Goal: Task Accomplishment & Management: Complete application form

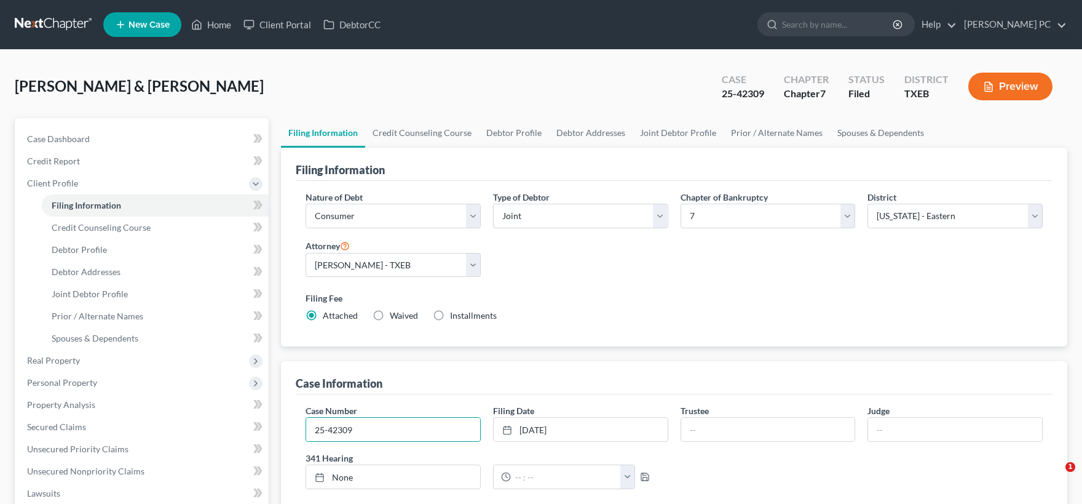
select select "1"
select select "0"
select select "77"
select select "1"
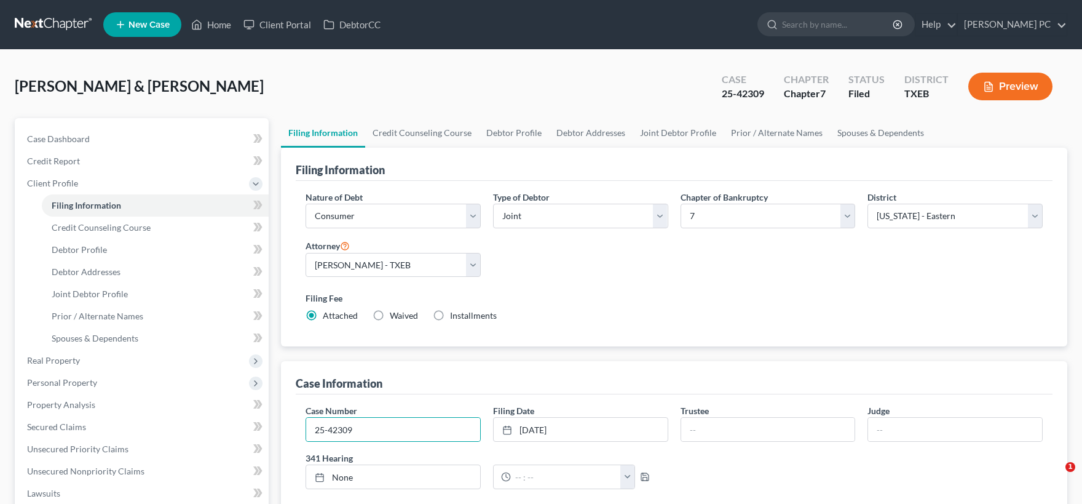
select select "45"
click at [132, 229] on span "Credit Counseling Course" at bounding box center [101, 227] width 99 height 10
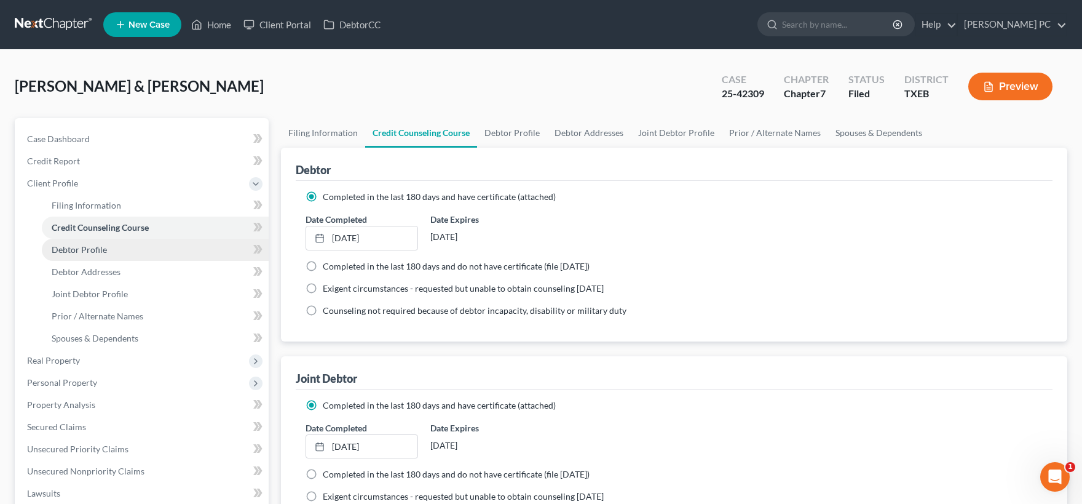
click at [120, 252] on link "Debtor Profile" at bounding box center [155, 250] width 227 height 22
select select "1"
select select "5"
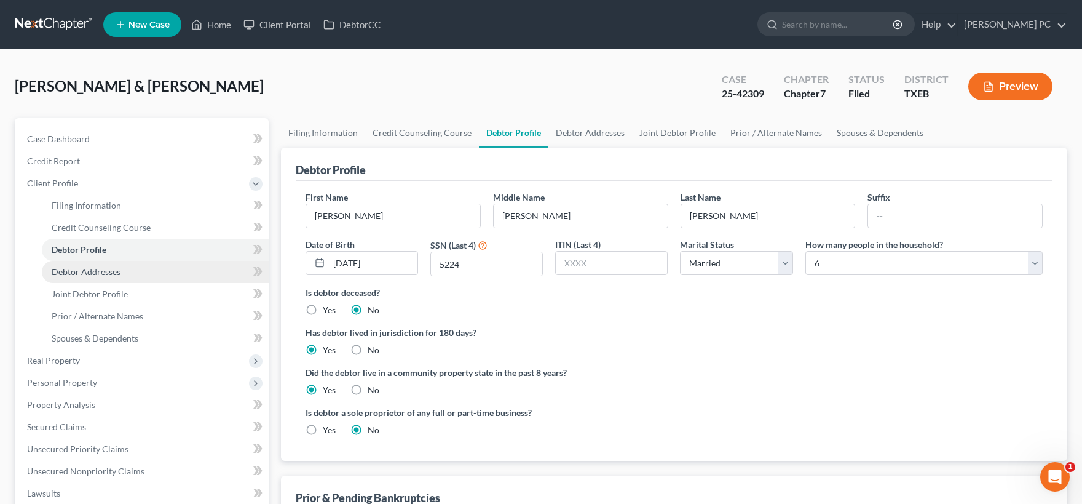
click at [119, 272] on span "Debtor Addresses" at bounding box center [86, 271] width 69 height 10
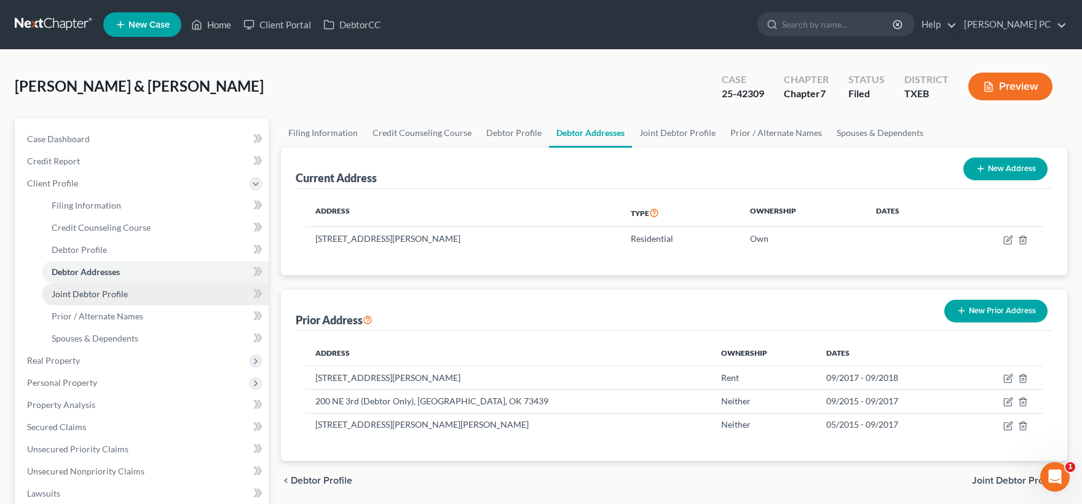
click at [120, 283] on link "Joint Debtor Profile" at bounding box center [155, 294] width 227 height 22
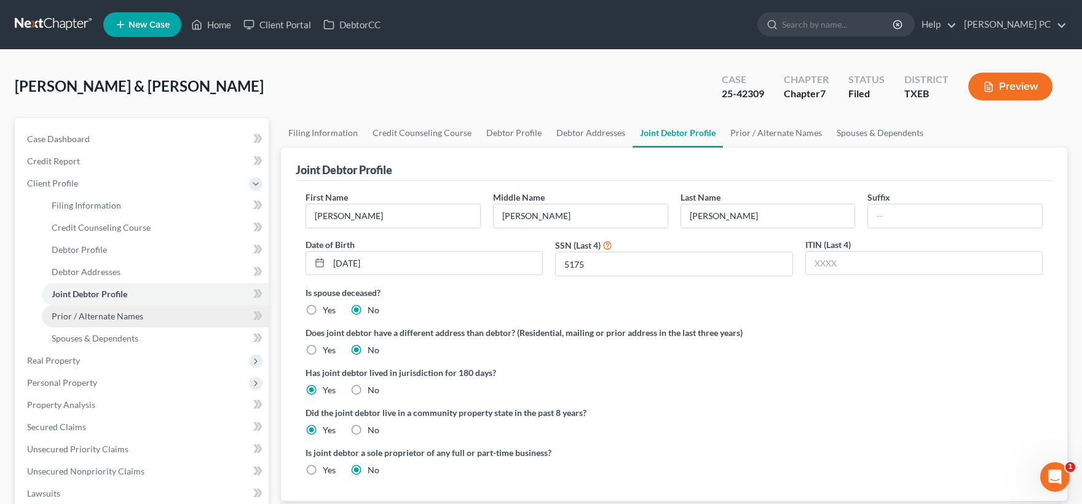
click at [124, 314] on span "Prior / Alternate Names" at bounding box center [98, 316] width 92 height 10
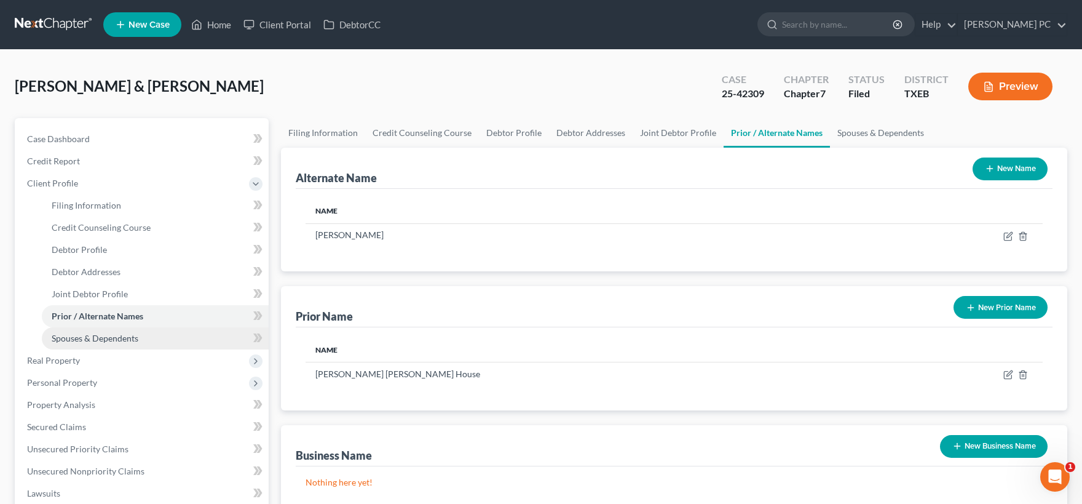
click at [124, 336] on span "Spouses & Dependents" at bounding box center [95, 338] width 87 height 10
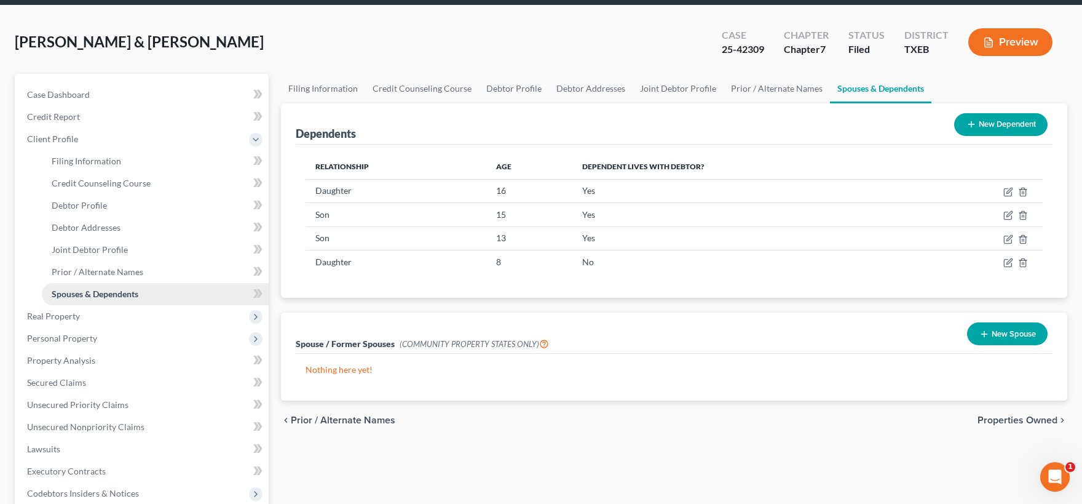
scroll to position [68, 0]
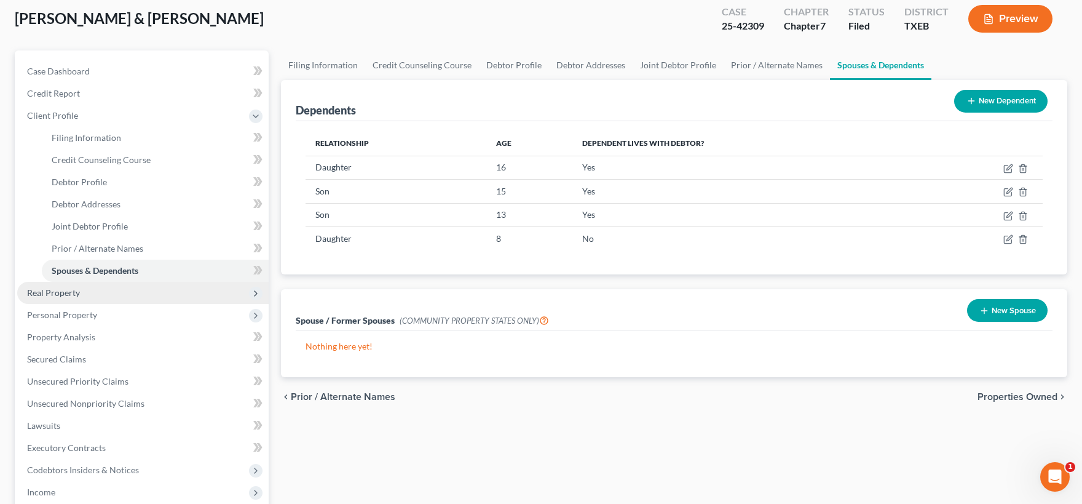
click at [111, 297] on span "Real Property" at bounding box center [142, 293] width 251 height 22
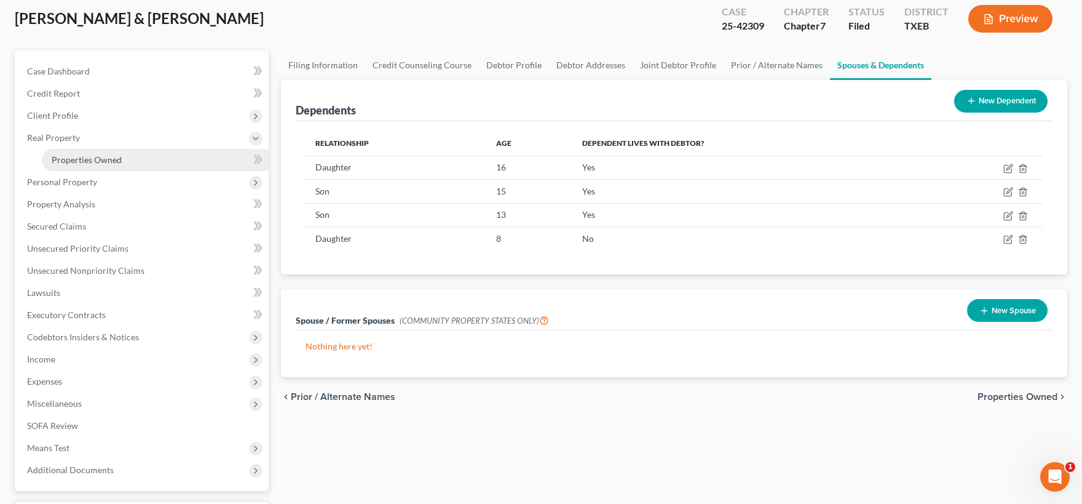
click at [116, 161] on li "Real Property Properties Owned Properties Owned or Leased" at bounding box center [142, 149] width 251 height 44
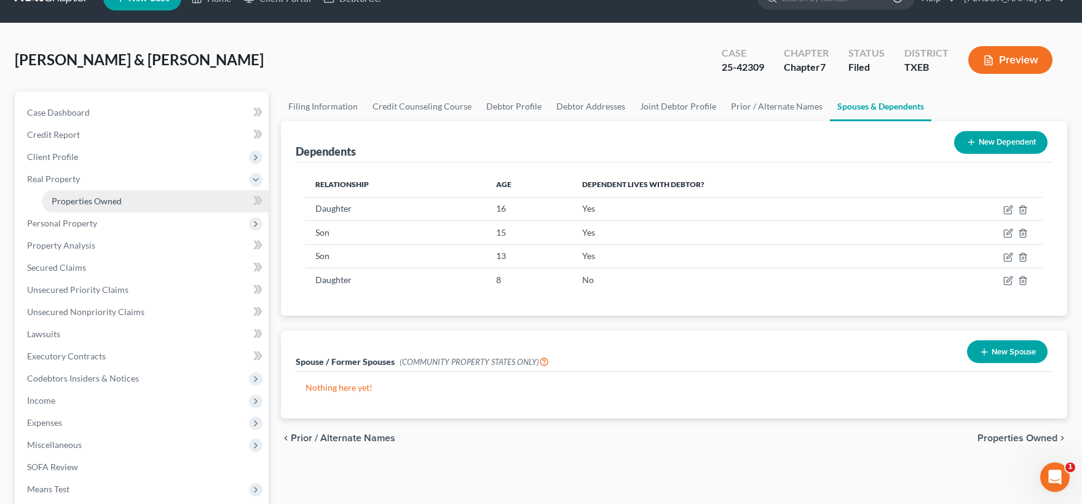
scroll to position [0, 0]
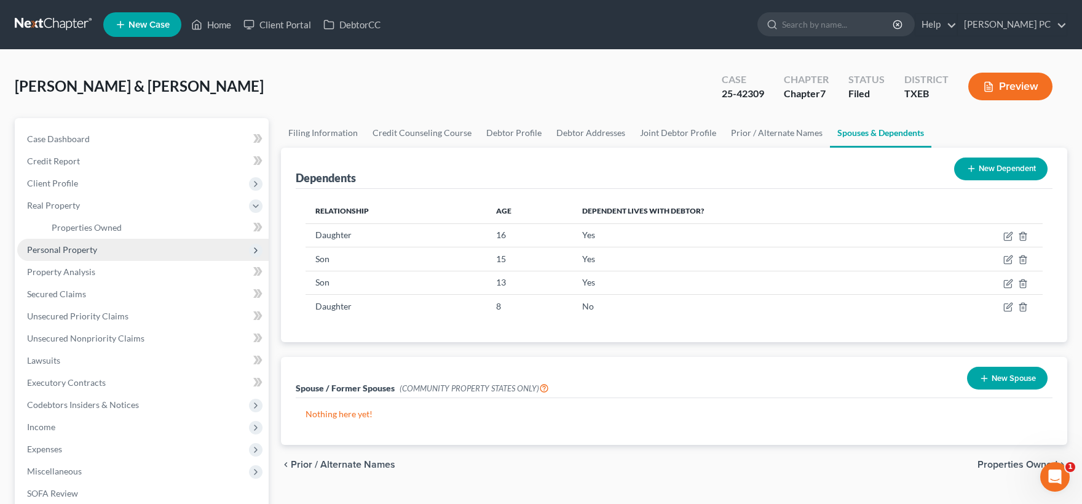
click at [95, 248] on span "Personal Property" at bounding box center [62, 249] width 70 height 10
click at [101, 247] on span "Vehicles Owned" at bounding box center [82, 249] width 61 height 10
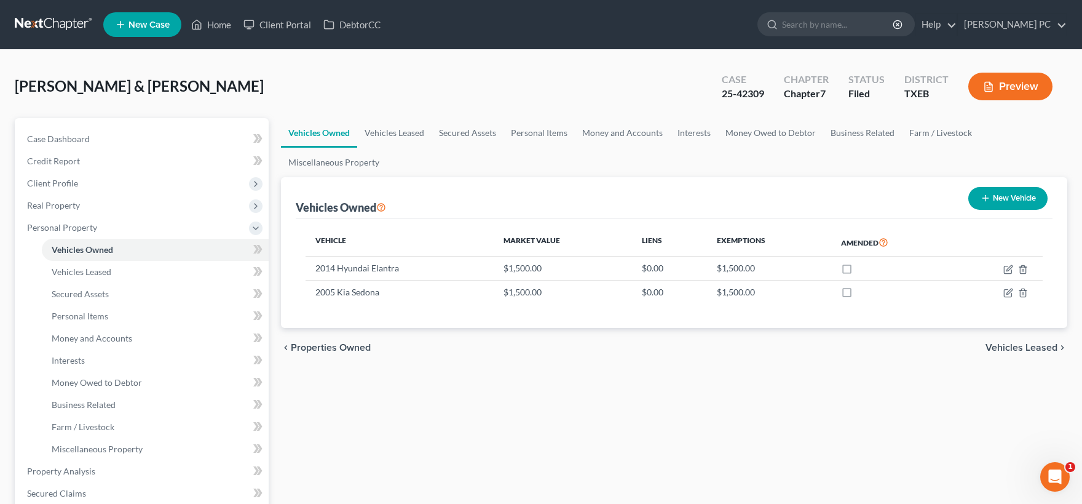
scroll to position [271, 0]
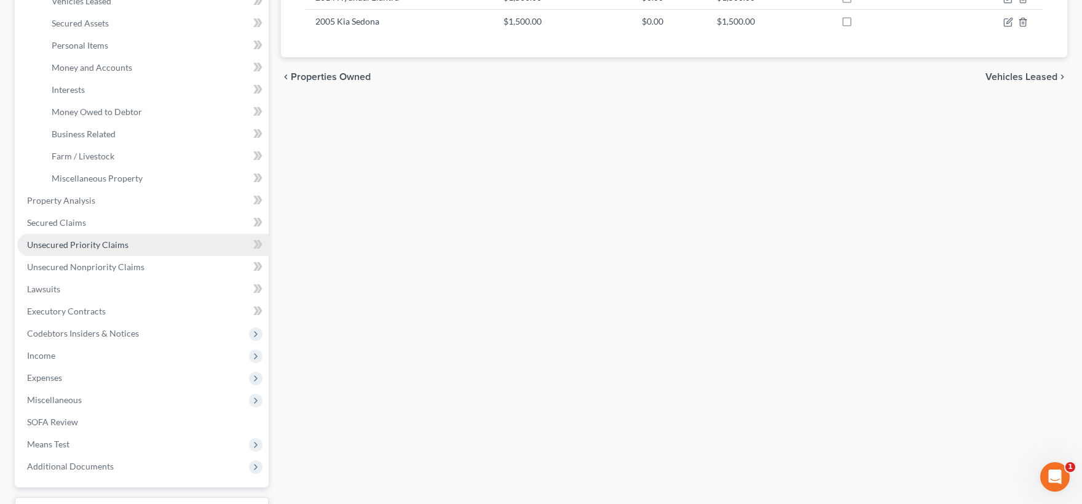
click at [87, 241] on span "Unsecured Priority Claims" at bounding box center [77, 244] width 101 height 10
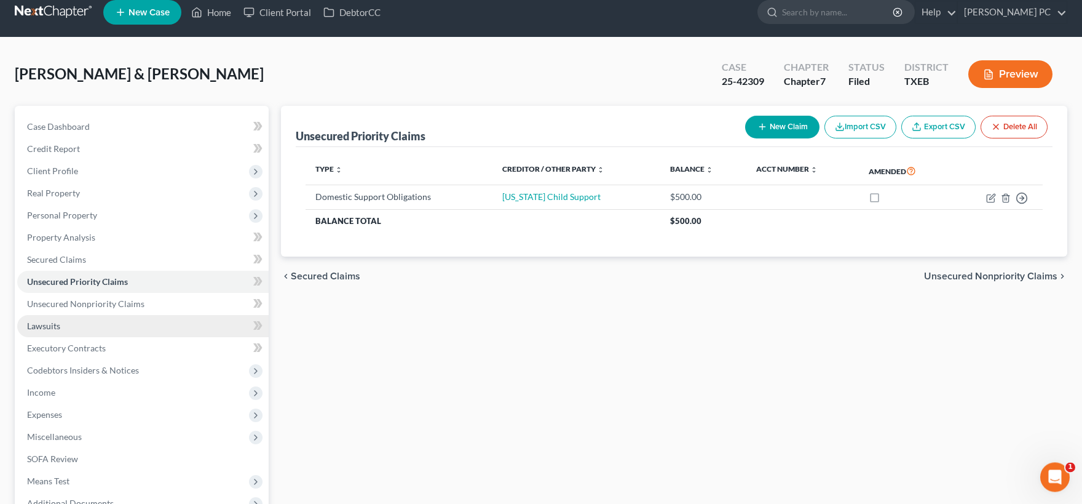
scroll to position [135, 0]
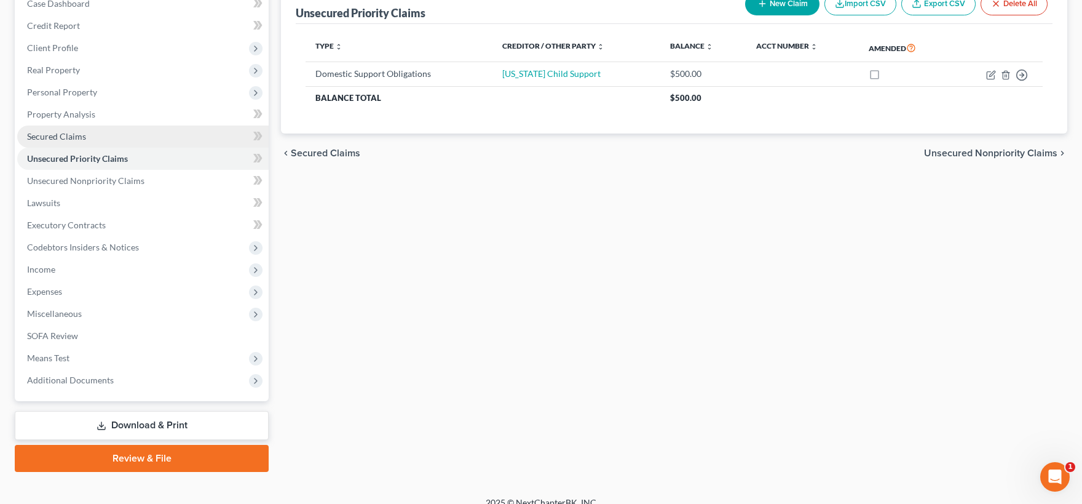
click at [79, 139] on span "Secured Claims" at bounding box center [56, 136] width 59 height 10
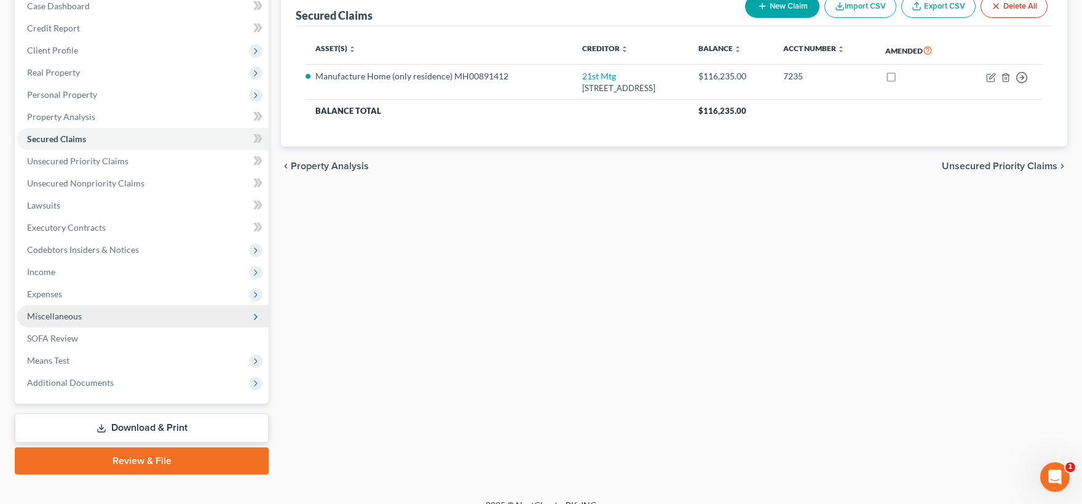
scroll to position [135, 0]
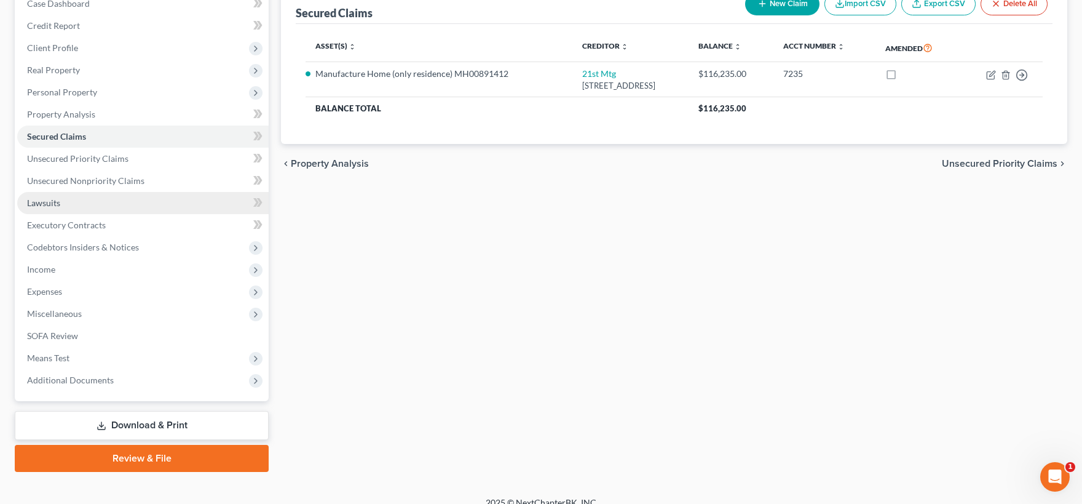
click at [59, 202] on span "Lawsuits" at bounding box center [43, 202] width 33 height 10
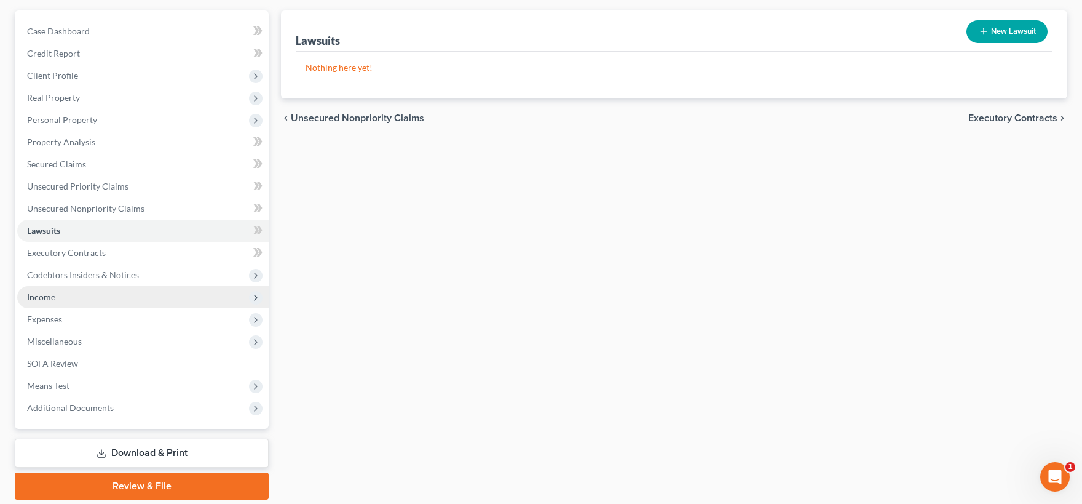
scroll to position [135, 0]
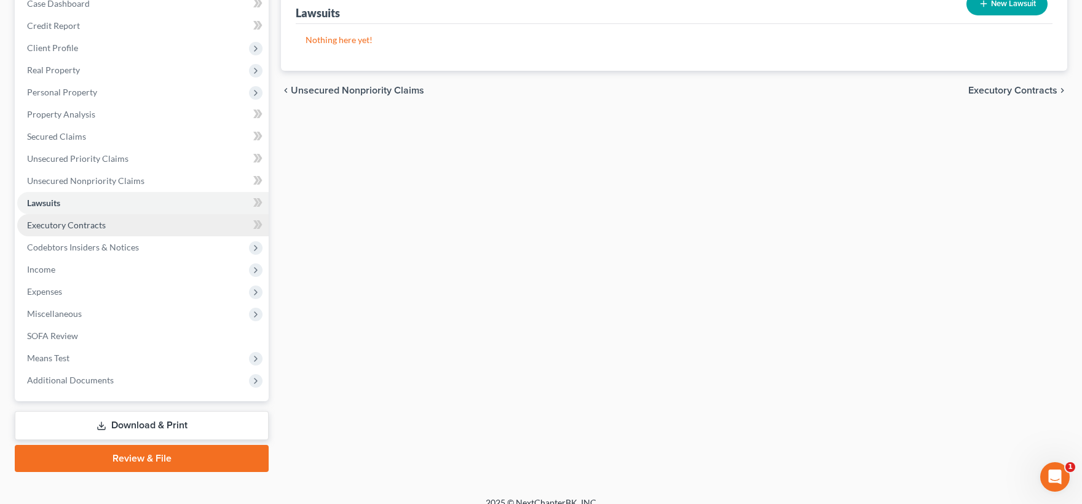
click at [85, 227] on span "Executory Contracts" at bounding box center [66, 225] width 79 height 10
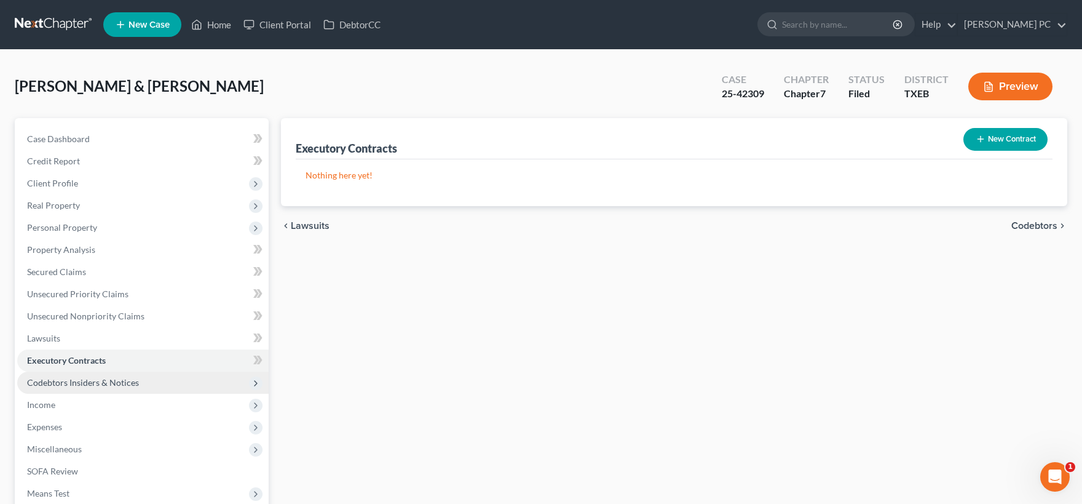
click at [88, 381] on span "Codebtors Insiders & Notices" at bounding box center [83, 382] width 112 height 10
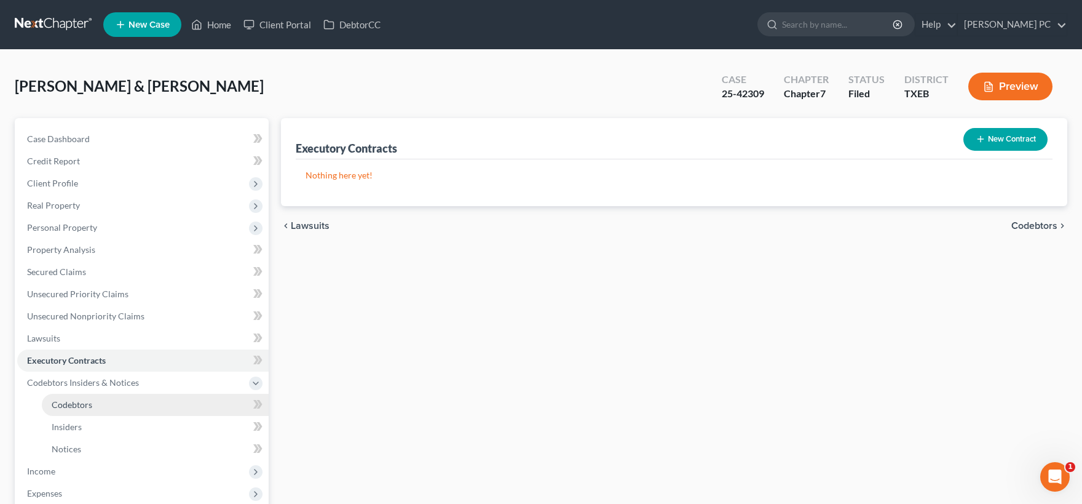
click at [88, 401] on span "Codebtors" at bounding box center [72, 404] width 41 height 10
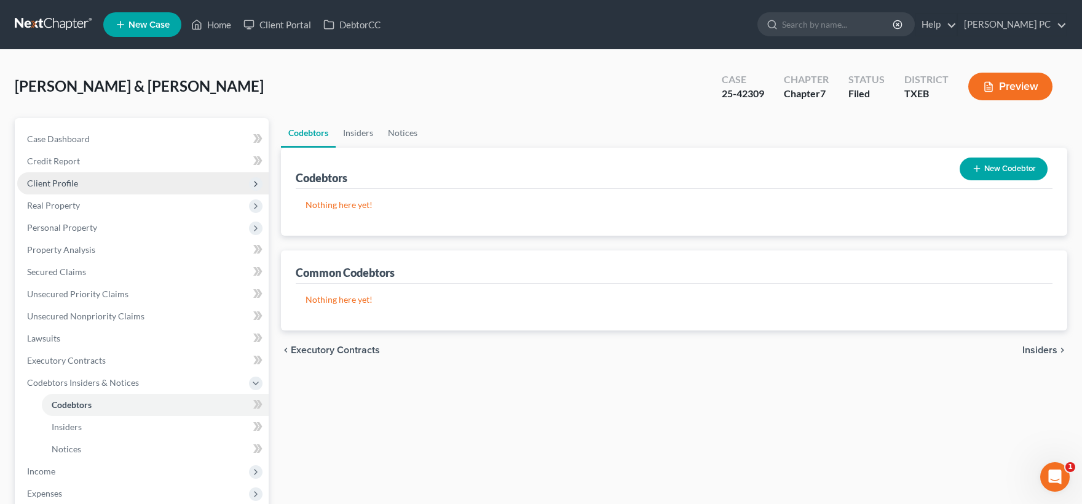
click at [65, 180] on span "Client Profile" at bounding box center [52, 183] width 51 height 10
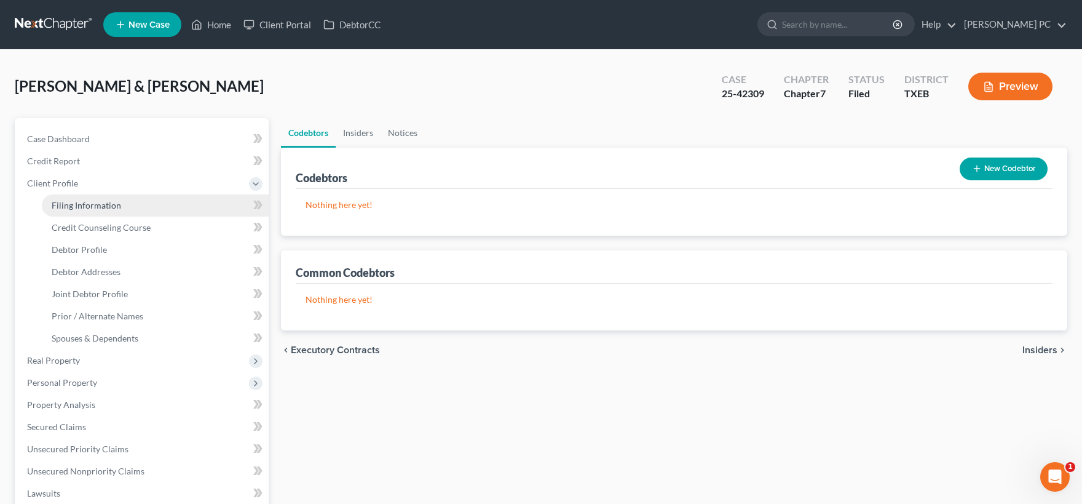
click at [88, 204] on span "Filing Information" at bounding box center [86, 205] width 69 height 10
select select "1"
select select "0"
select select "77"
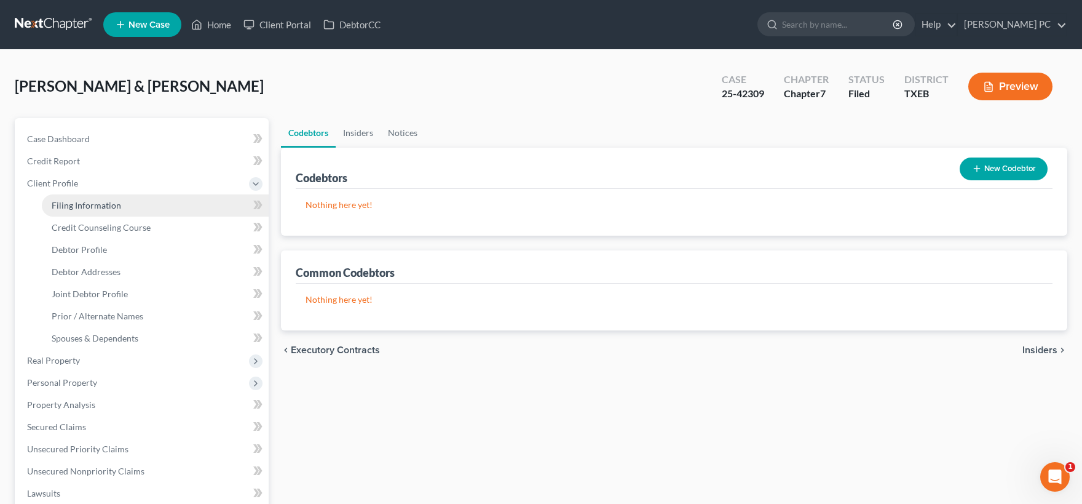
select select "1"
select select "45"
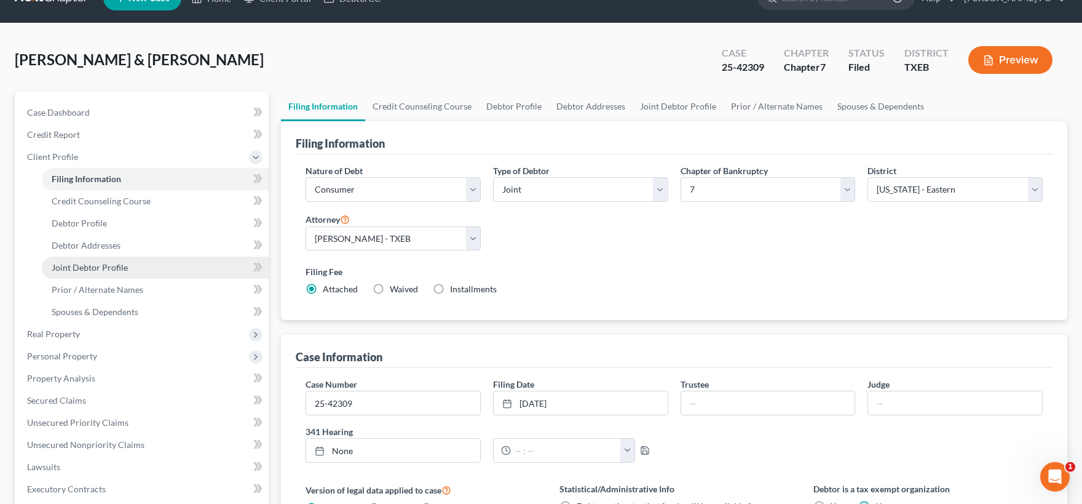
scroll to position [68, 0]
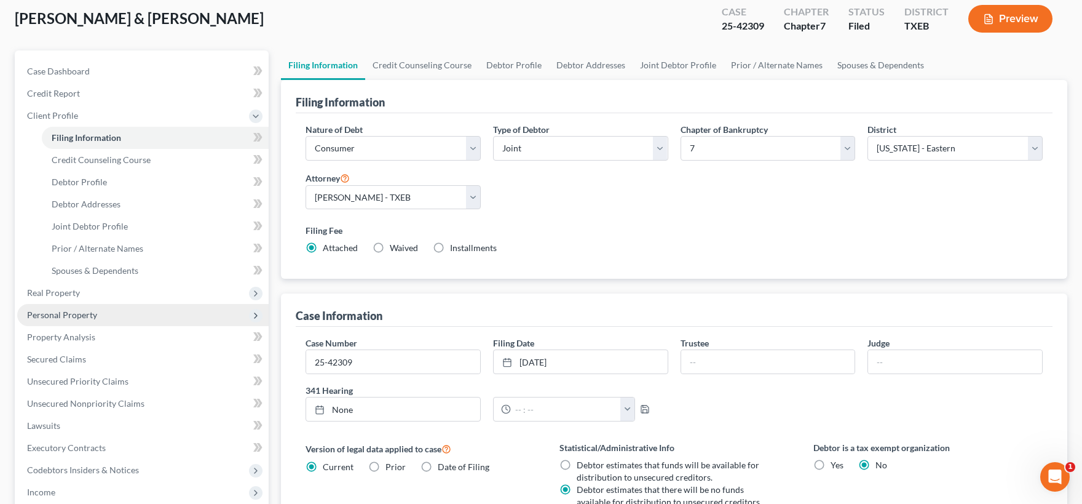
click at [76, 314] on span "Personal Property" at bounding box center [62, 314] width 70 height 10
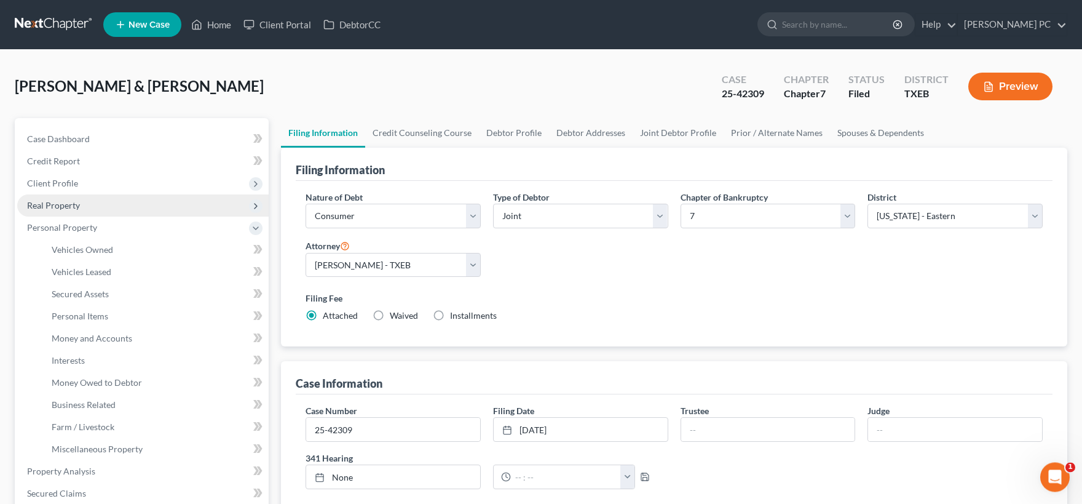
scroll to position [0, 0]
click at [71, 181] on span "Client Profile" at bounding box center [52, 183] width 51 height 10
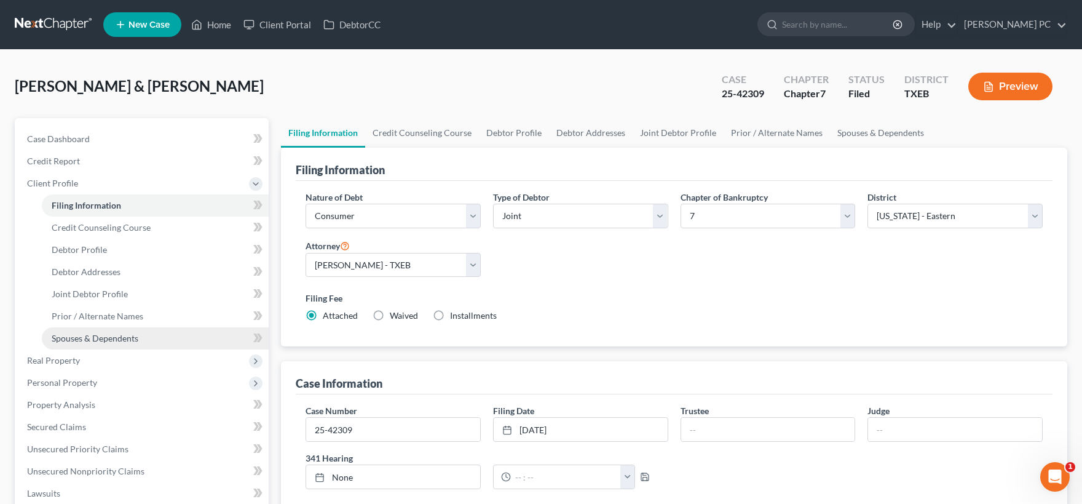
click at [104, 334] on span "Spouses & Dependents" at bounding box center [95, 338] width 87 height 10
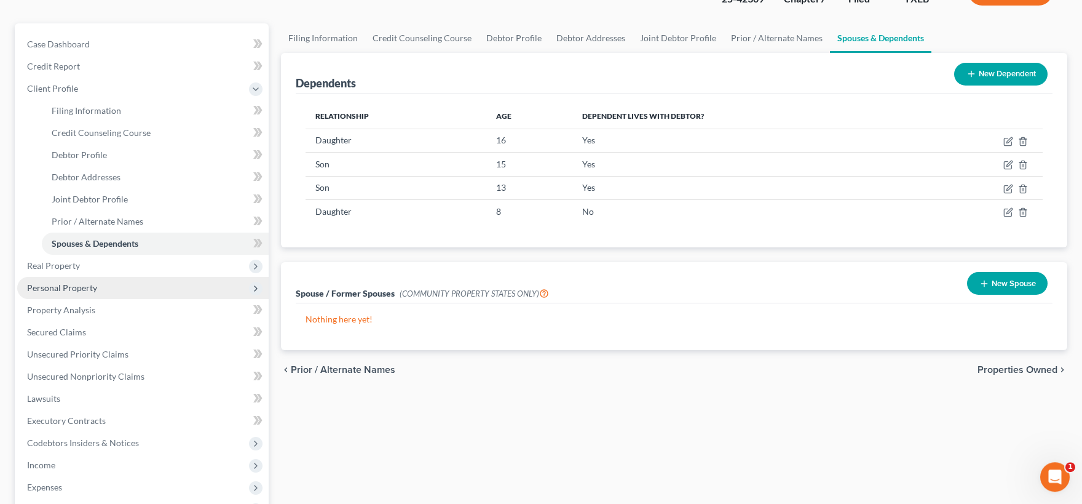
scroll to position [68, 0]
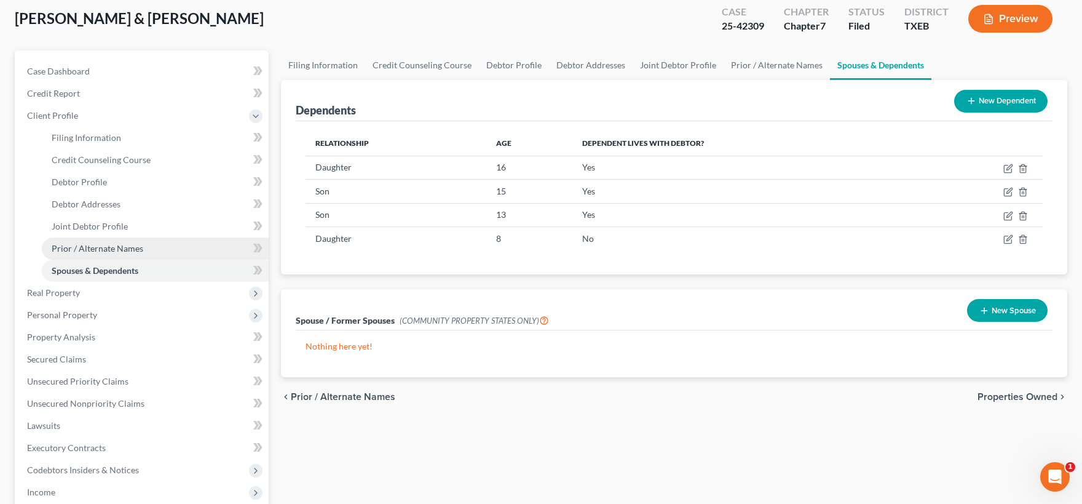
click at [112, 247] on span "Prior / Alternate Names" at bounding box center [98, 248] width 92 height 10
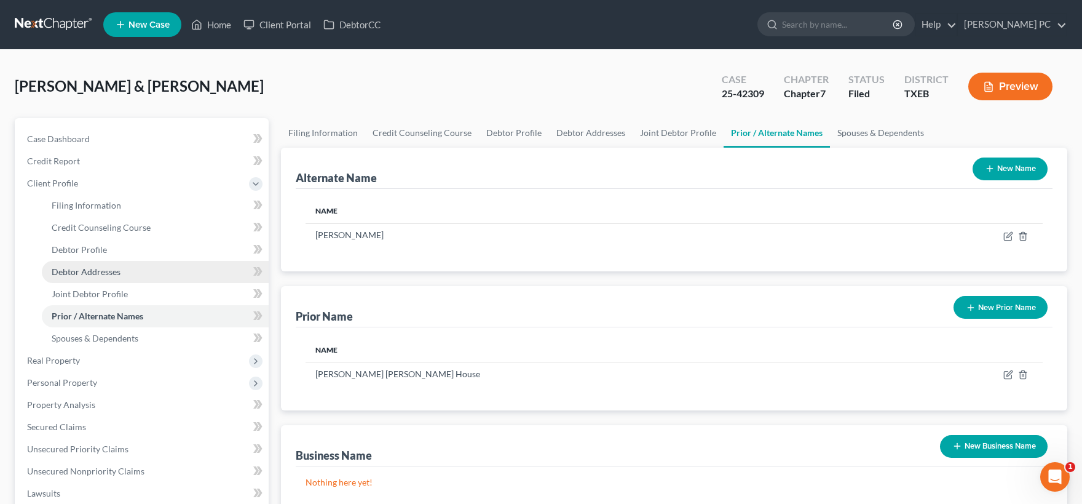
click at [107, 270] on span "Debtor Addresses" at bounding box center [86, 271] width 69 height 10
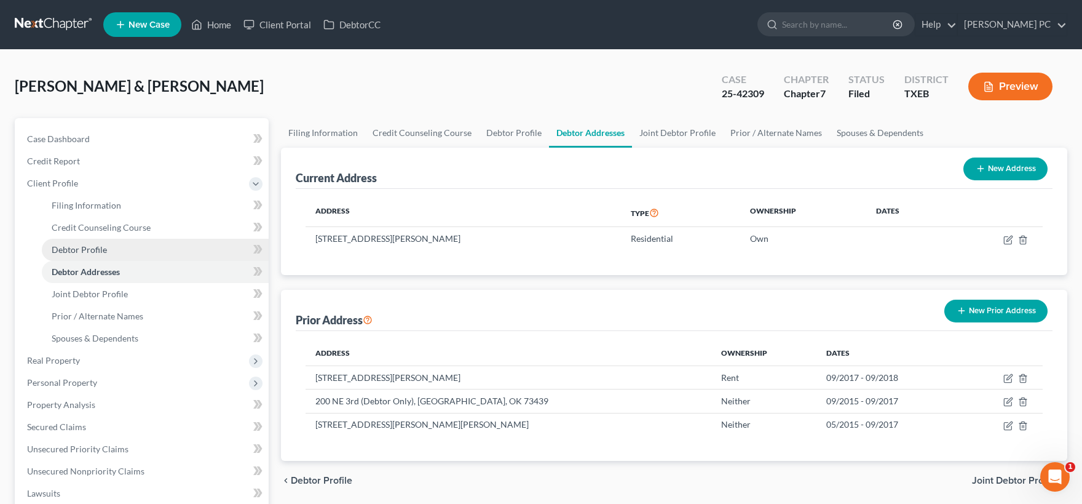
click at [98, 248] on span "Debtor Profile" at bounding box center [79, 249] width 55 height 10
select select "1"
select select "5"
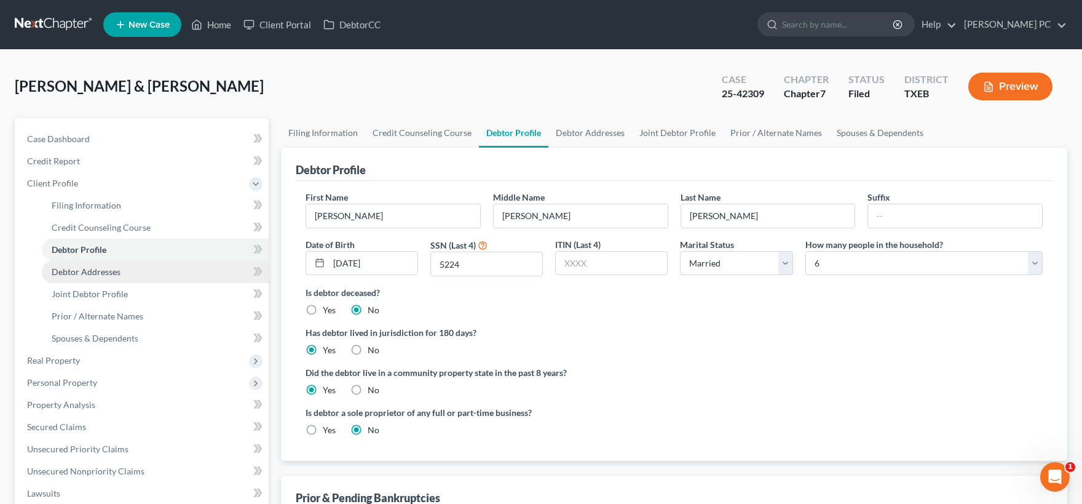
click at [105, 271] on span "Debtor Addresses" at bounding box center [86, 271] width 69 height 10
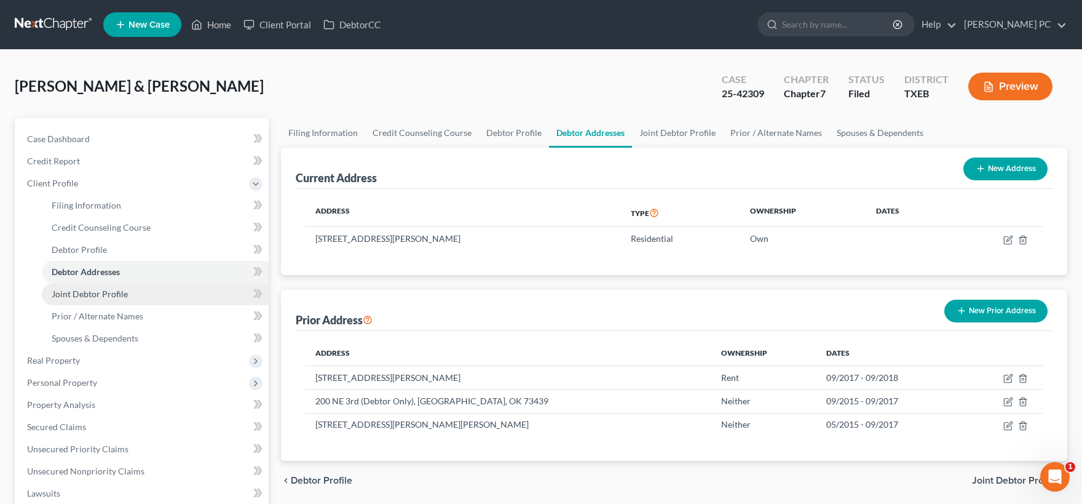
click at [109, 296] on span "Joint Debtor Profile" at bounding box center [90, 293] width 76 height 10
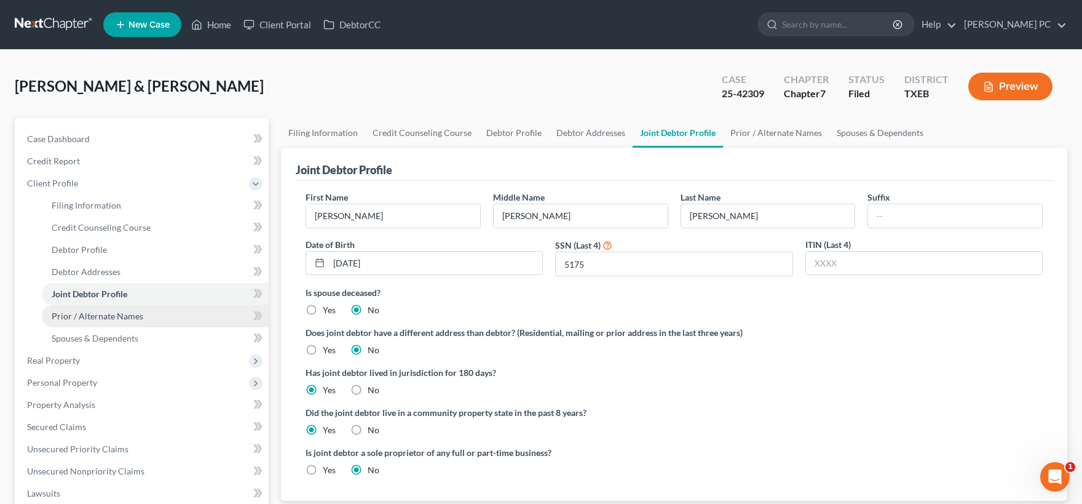
click at [113, 315] on span "Prior / Alternate Names" at bounding box center [98, 316] width 92 height 10
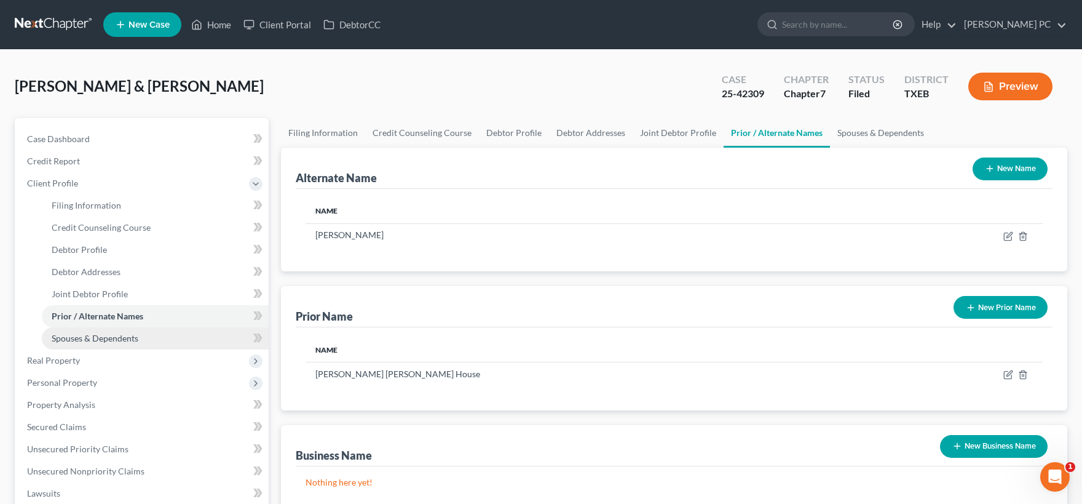
click at [116, 341] on span "Spouses & Dependents" at bounding box center [95, 338] width 87 height 10
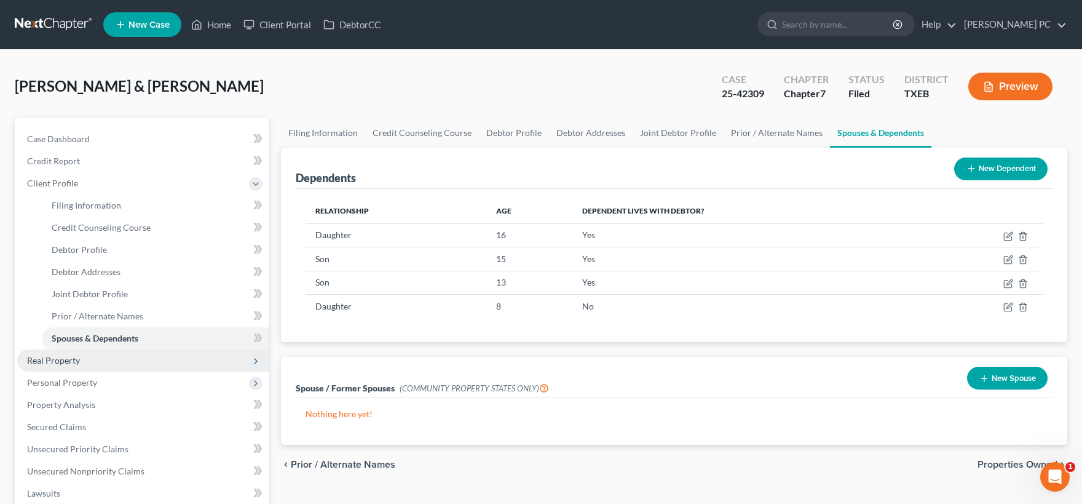
click at [88, 363] on span "Real Property" at bounding box center [142, 360] width 251 height 22
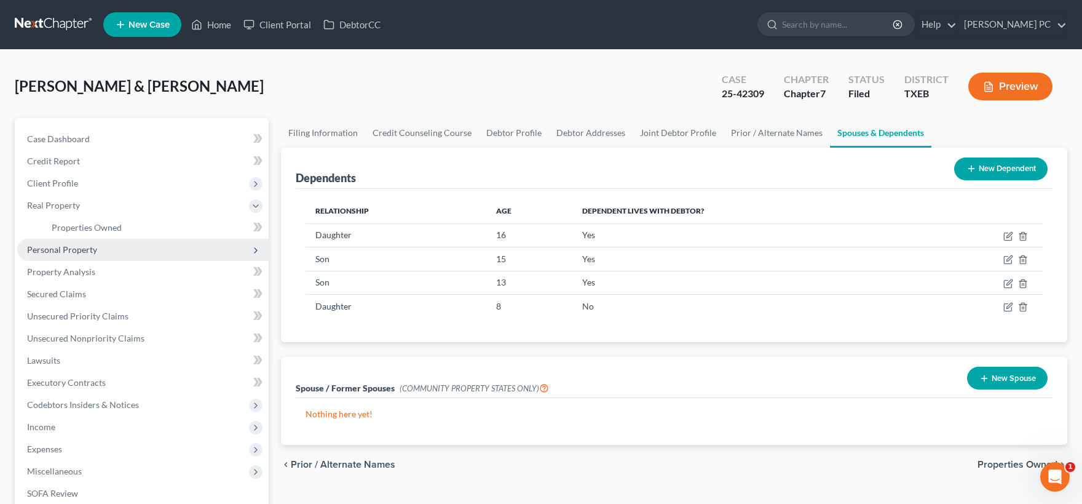
click at [90, 246] on span "Personal Property" at bounding box center [62, 249] width 70 height 10
click at [99, 251] on span "Vehicles Owned" at bounding box center [82, 249] width 61 height 10
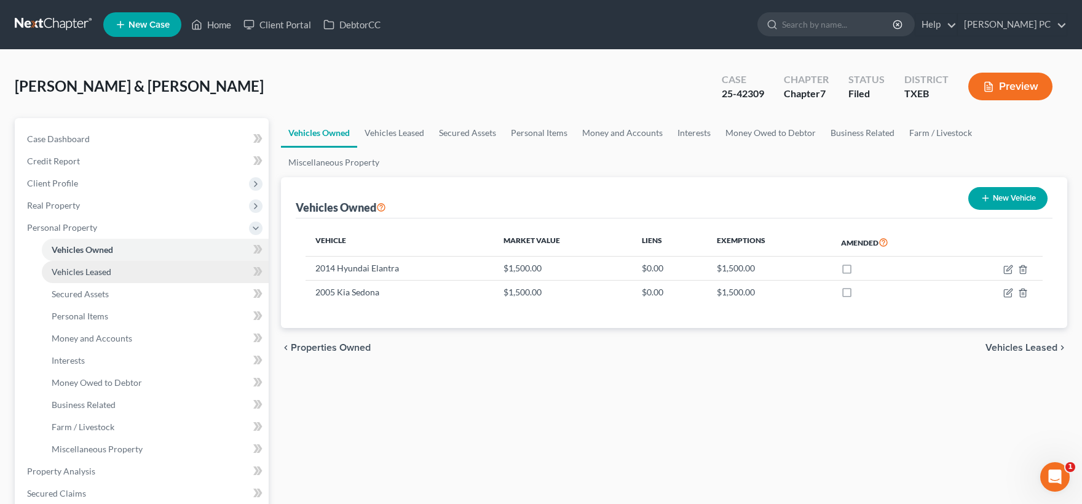
click at [97, 275] on span "Vehicles Leased" at bounding box center [82, 271] width 60 height 10
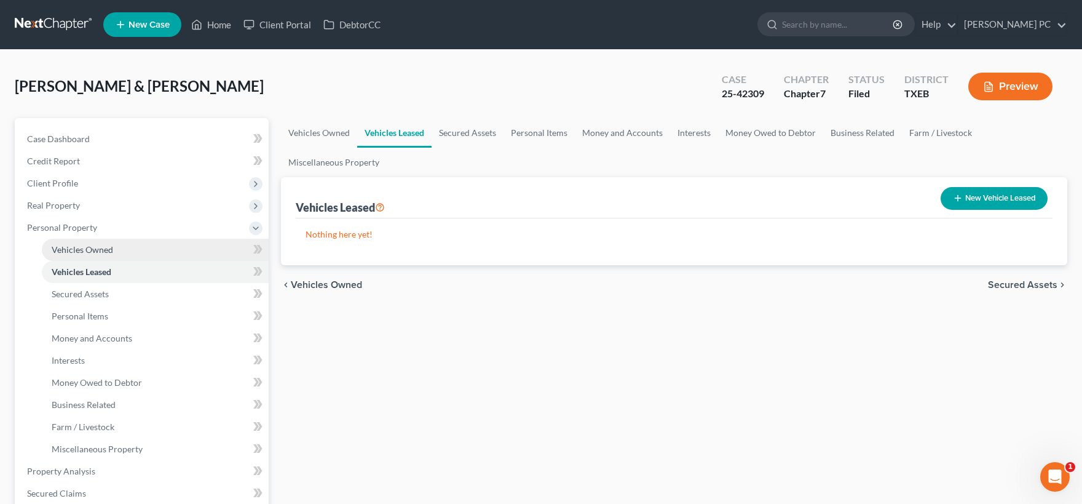
click at [95, 249] on span "Vehicles Owned" at bounding box center [82, 249] width 61 height 10
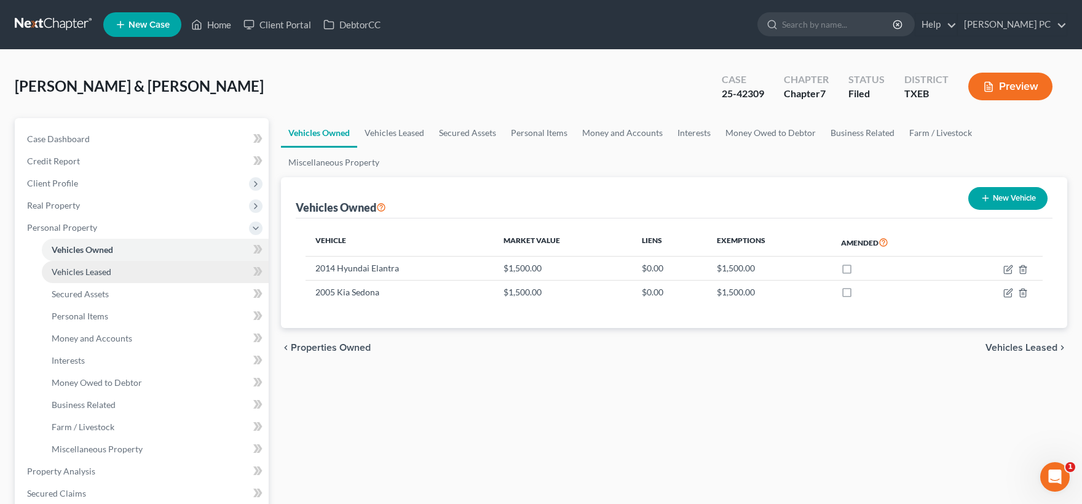
click at [105, 278] on link "Vehicles Leased" at bounding box center [155, 272] width 227 height 22
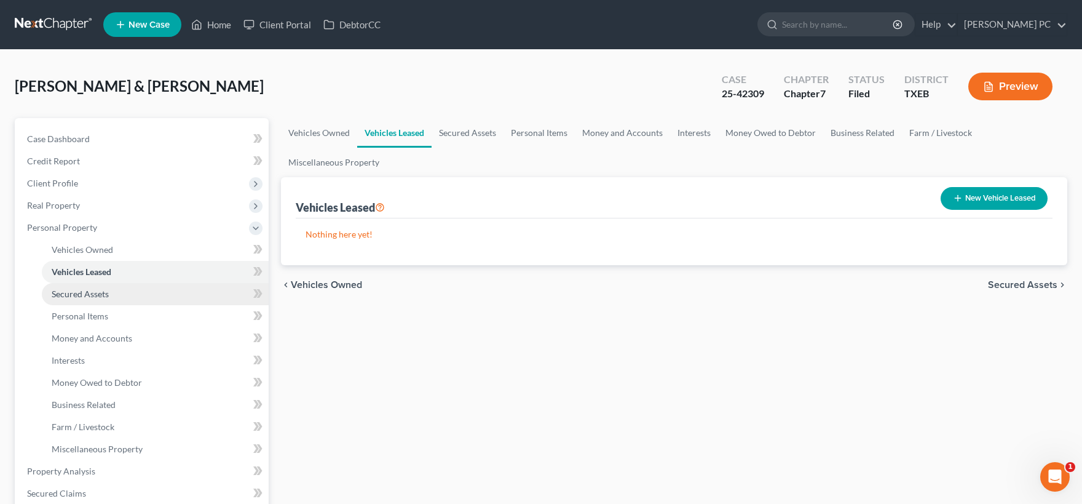
click at [105, 295] on span "Secured Assets" at bounding box center [80, 293] width 57 height 10
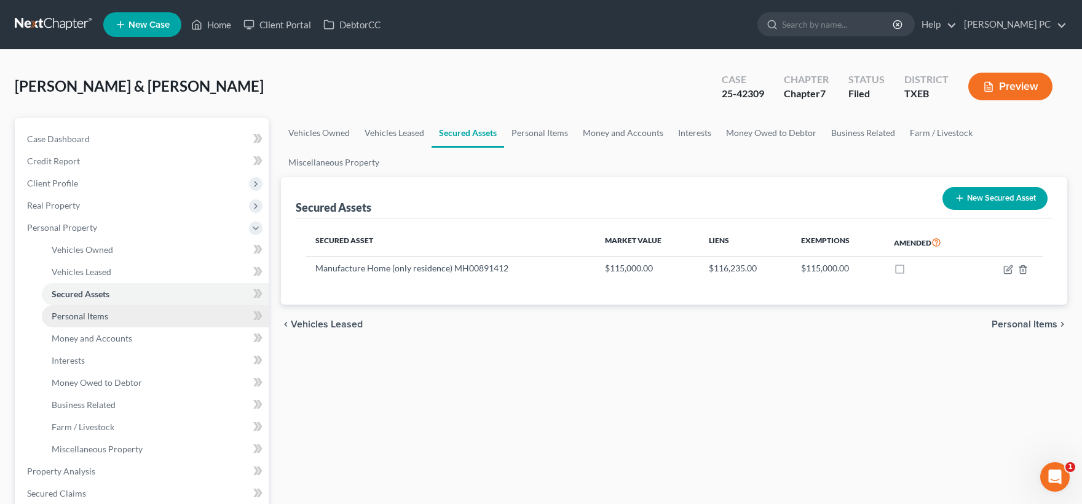
click at [104, 322] on link "Personal Items" at bounding box center [155, 316] width 227 height 22
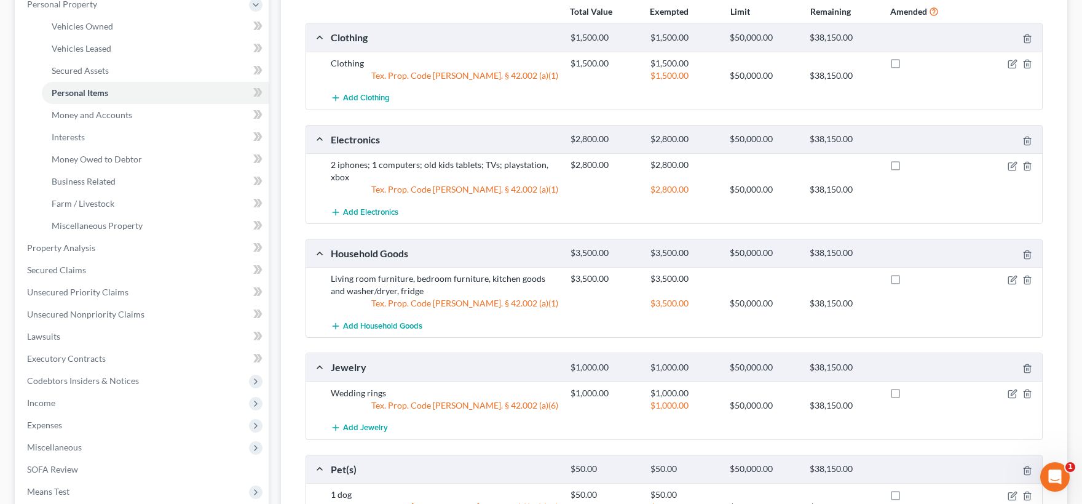
scroll to position [135, 0]
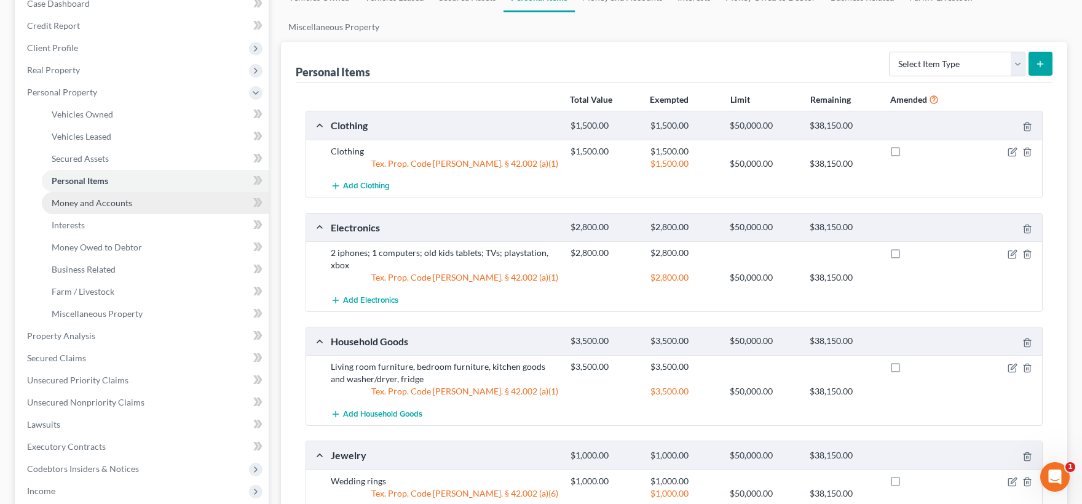
click at [99, 200] on span "Money and Accounts" at bounding box center [92, 202] width 81 height 10
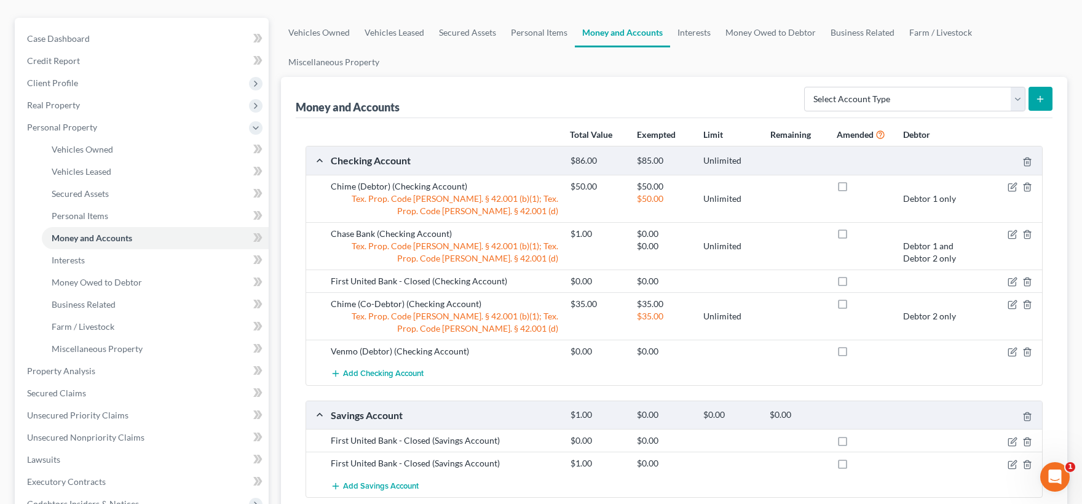
scroll to position [203, 0]
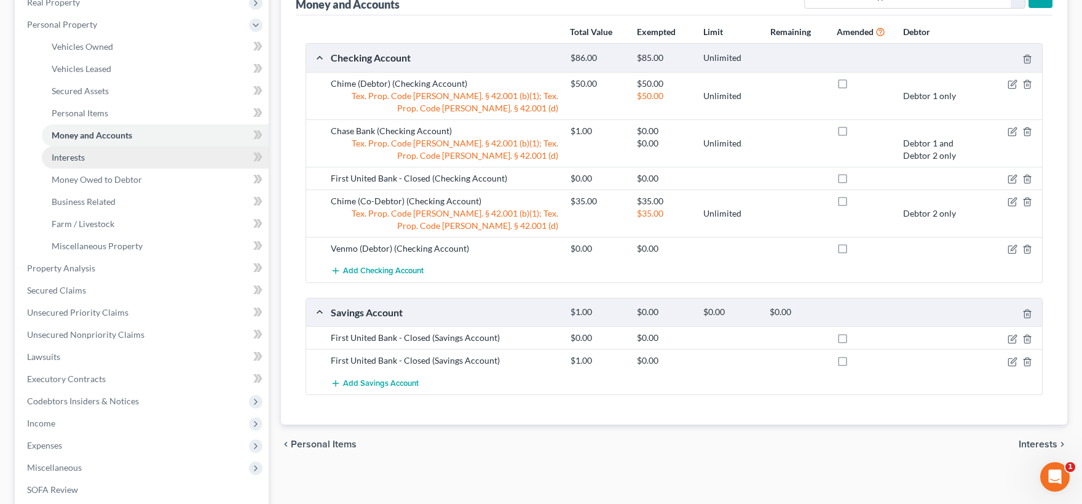
click at [89, 157] on link "Interests" at bounding box center [155, 157] width 227 height 22
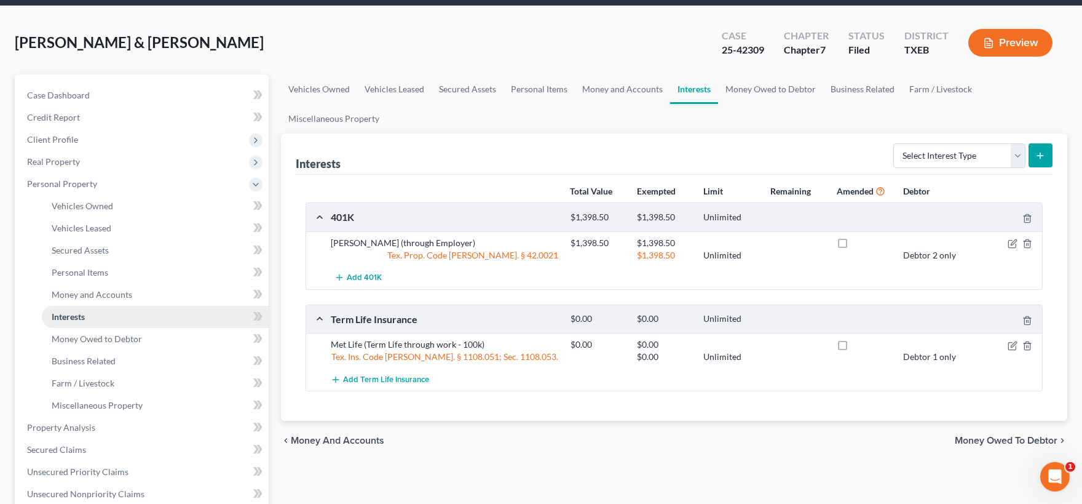
scroll to position [68, 0]
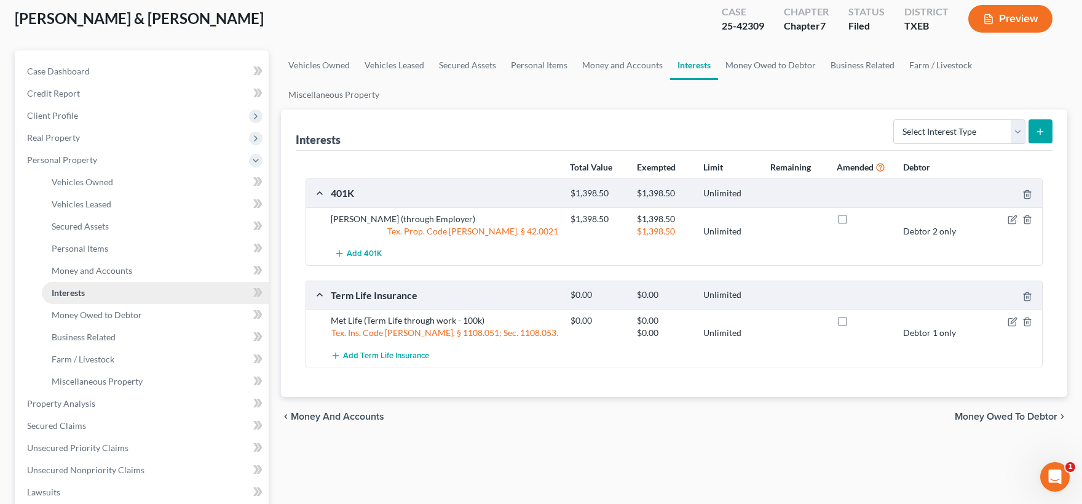
click at [89, 302] on link "Interests" at bounding box center [155, 293] width 227 height 22
click at [89, 309] on span "Money Owed to Debtor" at bounding box center [97, 314] width 90 height 10
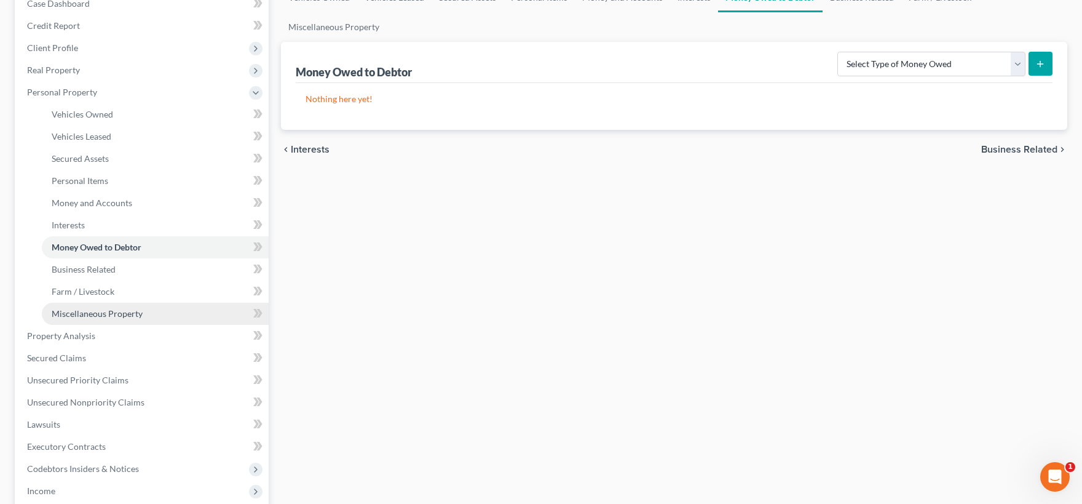
click at [106, 317] on span "Miscellaneous Property" at bounding box center [97, 313] width 91 height 10
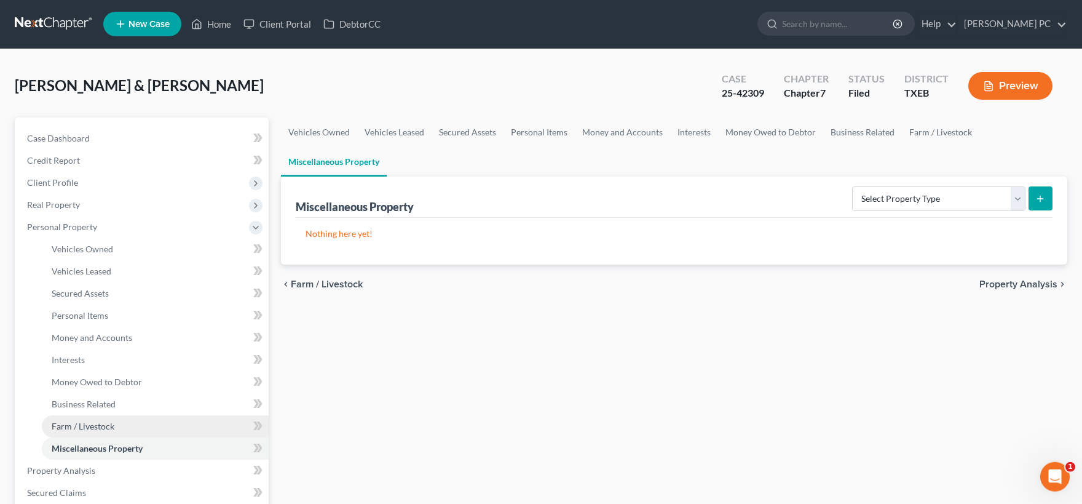
scroll to position [271, 0]
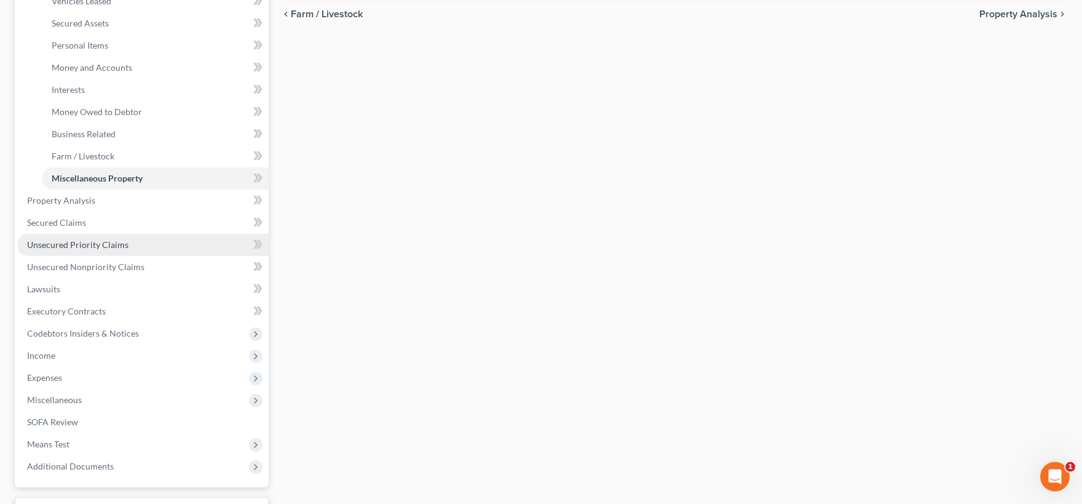
click at [85, 248] on span "Unsecured Priority Claims" at bounding box center [77, 244] width 101 height 10
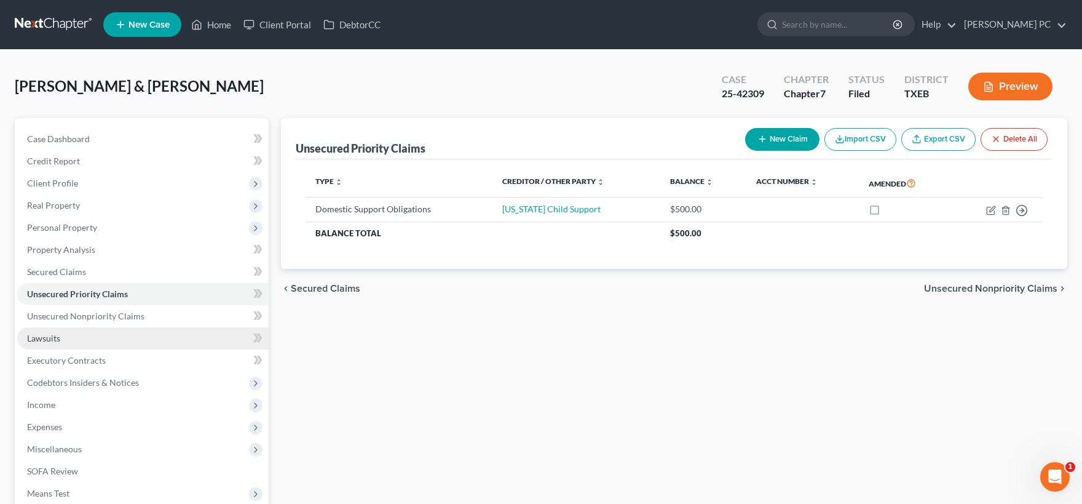
scroll to position [68, 0]
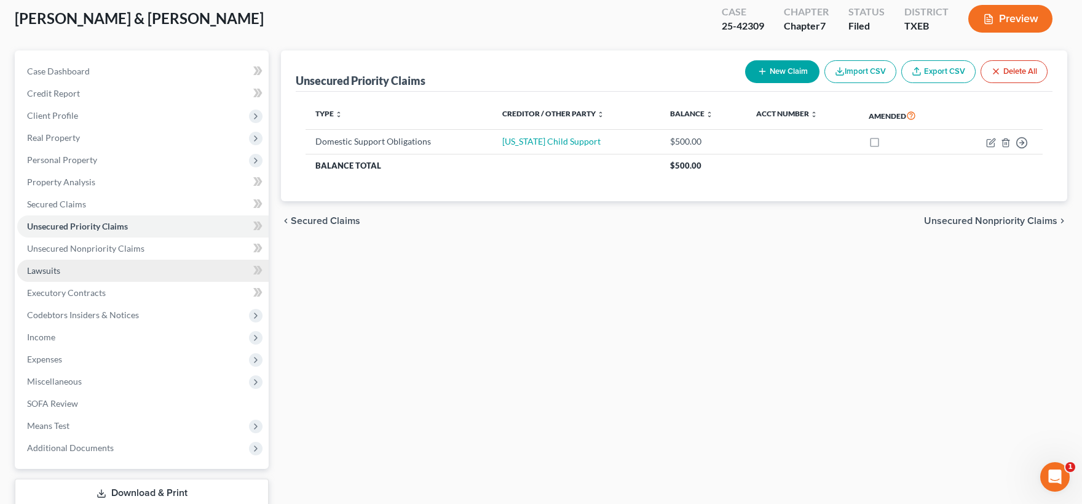
click at [73, 270] on link "Lawsuits" at bounding box center [142, 270] width 251 height 22
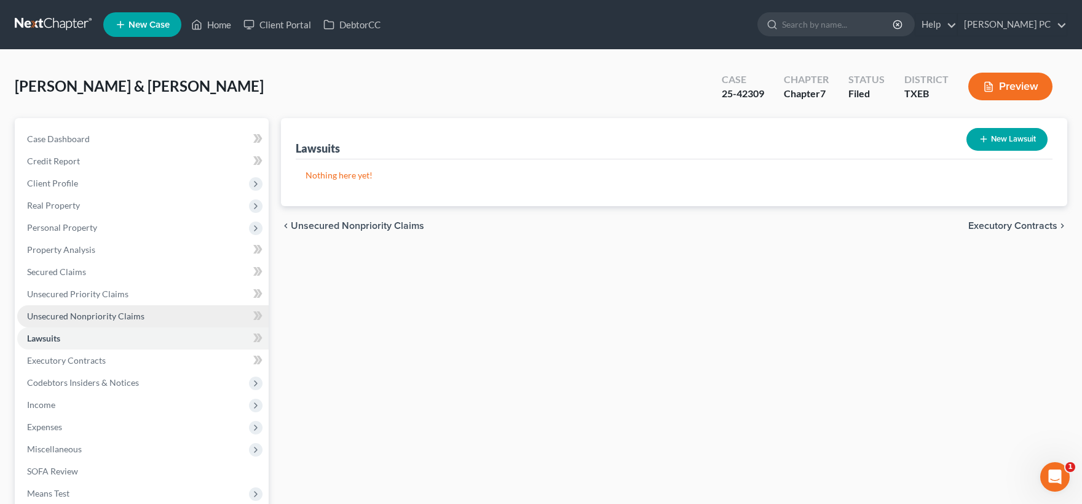
click at [87, 314] on span "Unsecured Nonpriority Claims" at bounding box center [85, 316] width 117 height 10
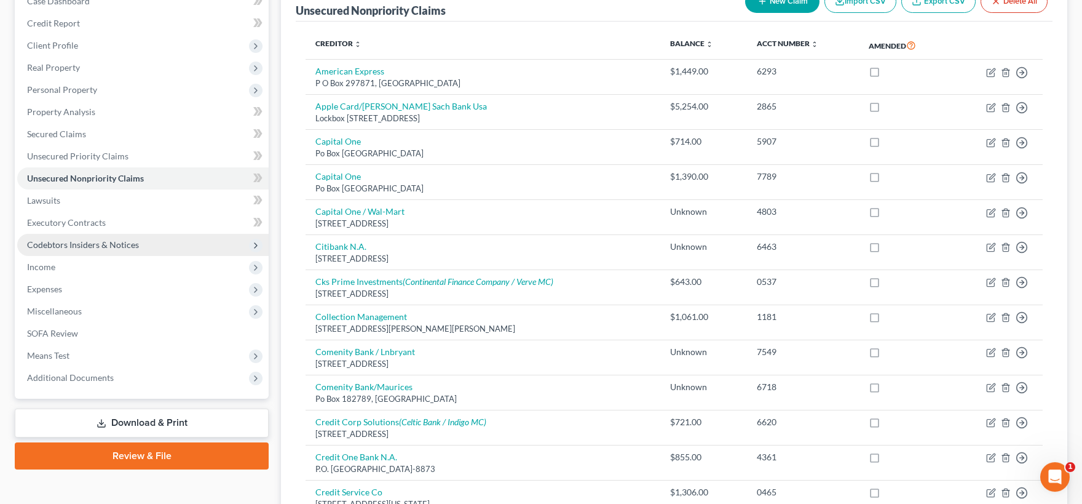
scroll to position [129, 0]
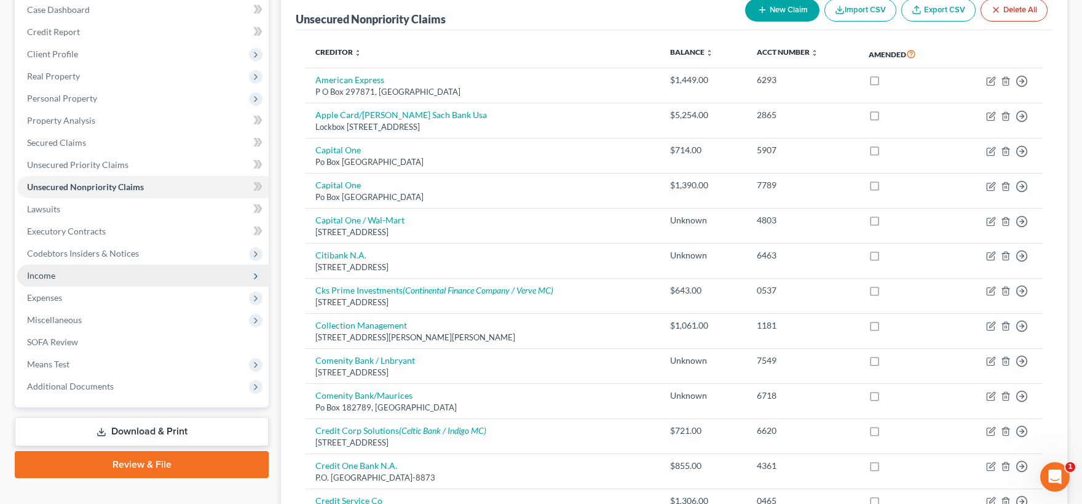
click at [103, 272] on span "Income" at bounding box center [142, 275] width 251 height 22
